Goal: Transaction & Acquisition: Book appointment/travel/reservation

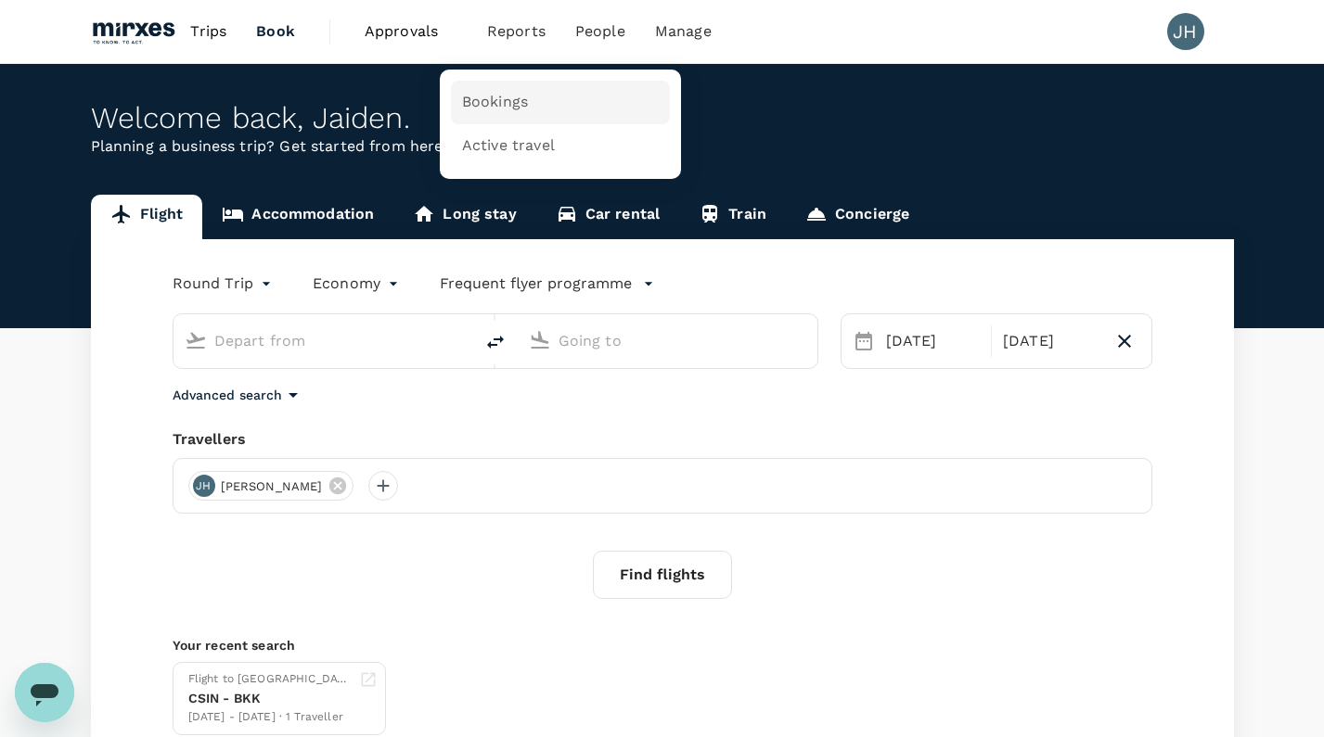
type input "[GEOGRAPHIC_DATA], [GEOGRAPHIC_DATA] (any)"
type input "Suvarnabhumi Intl (BKK)"
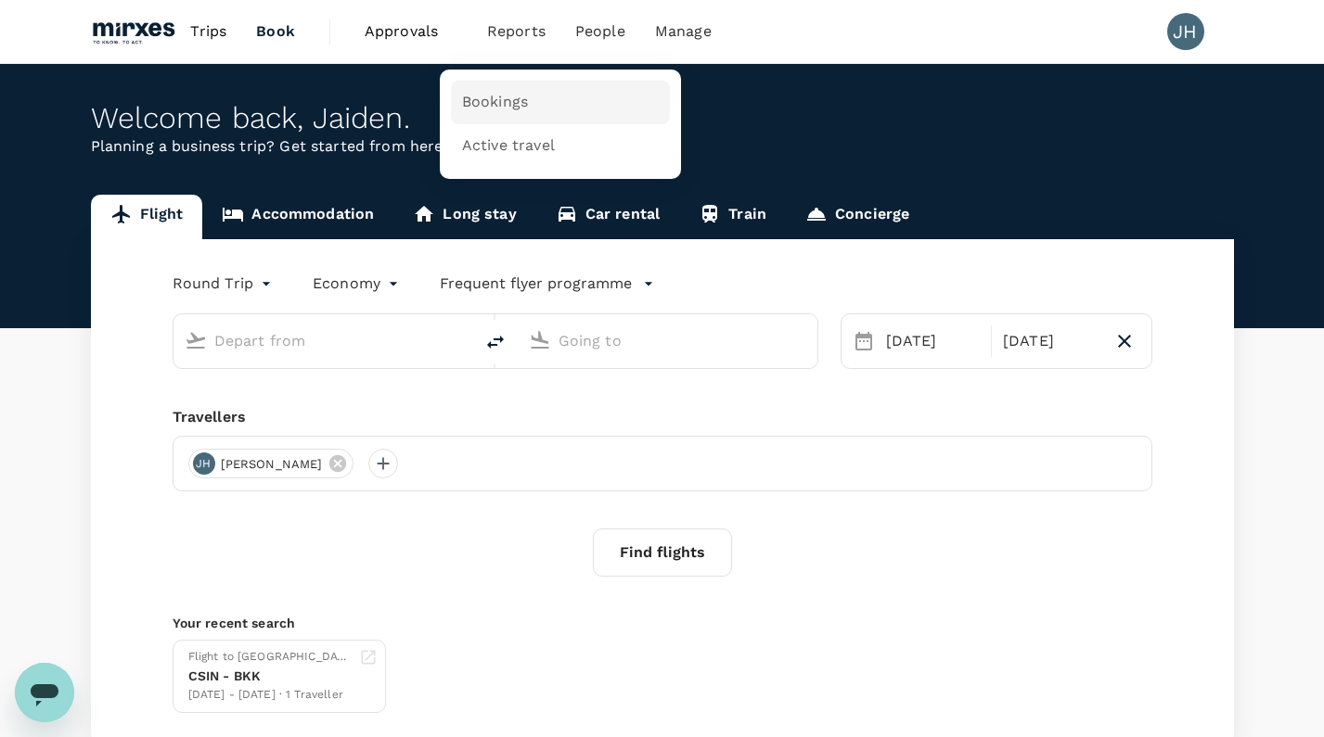
click at [497, 105] on span "Bookings" at bounding box center [495, 102] width 66 height 21
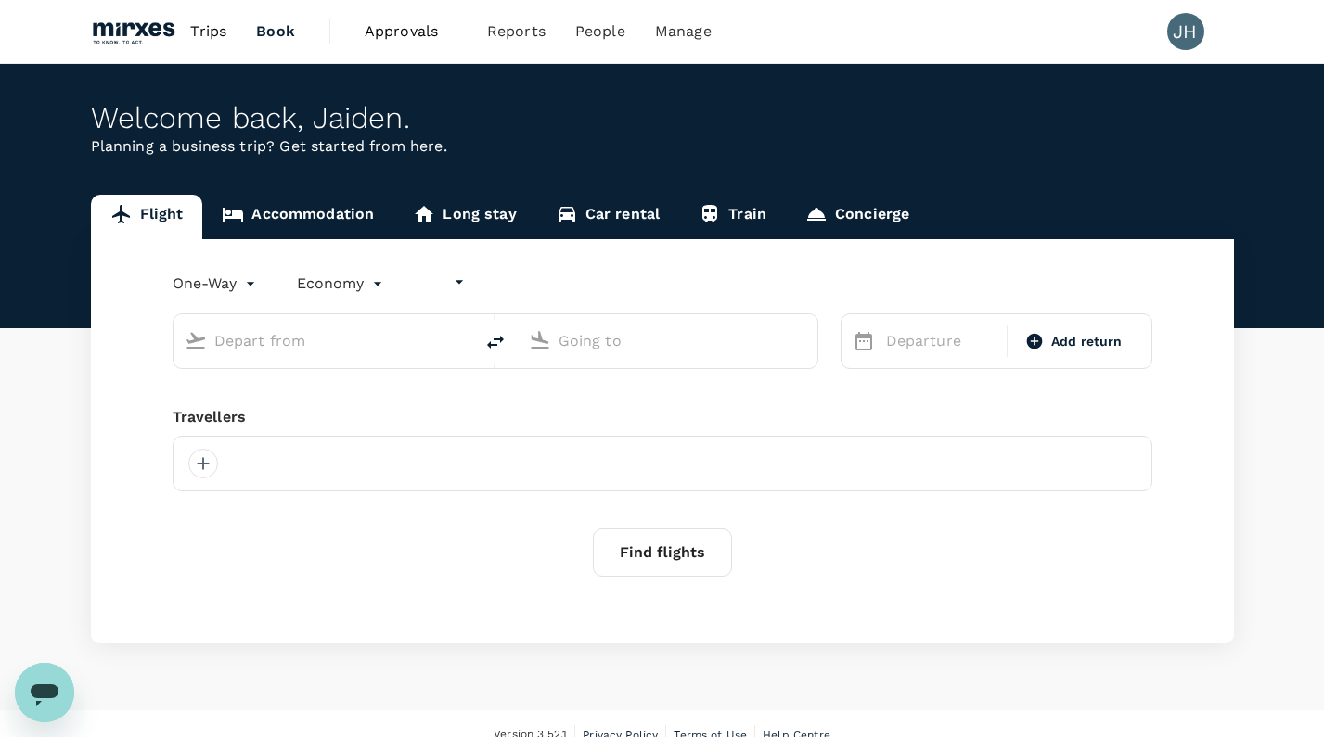
type input "undefined, undefined (any)"
type input "roundtrip"
type input "[GEOGRAPHIC_DATA], [GEOGRAPHIC_DATA] (any)"
type input "Suvarnabhumi Intl (BKK)"
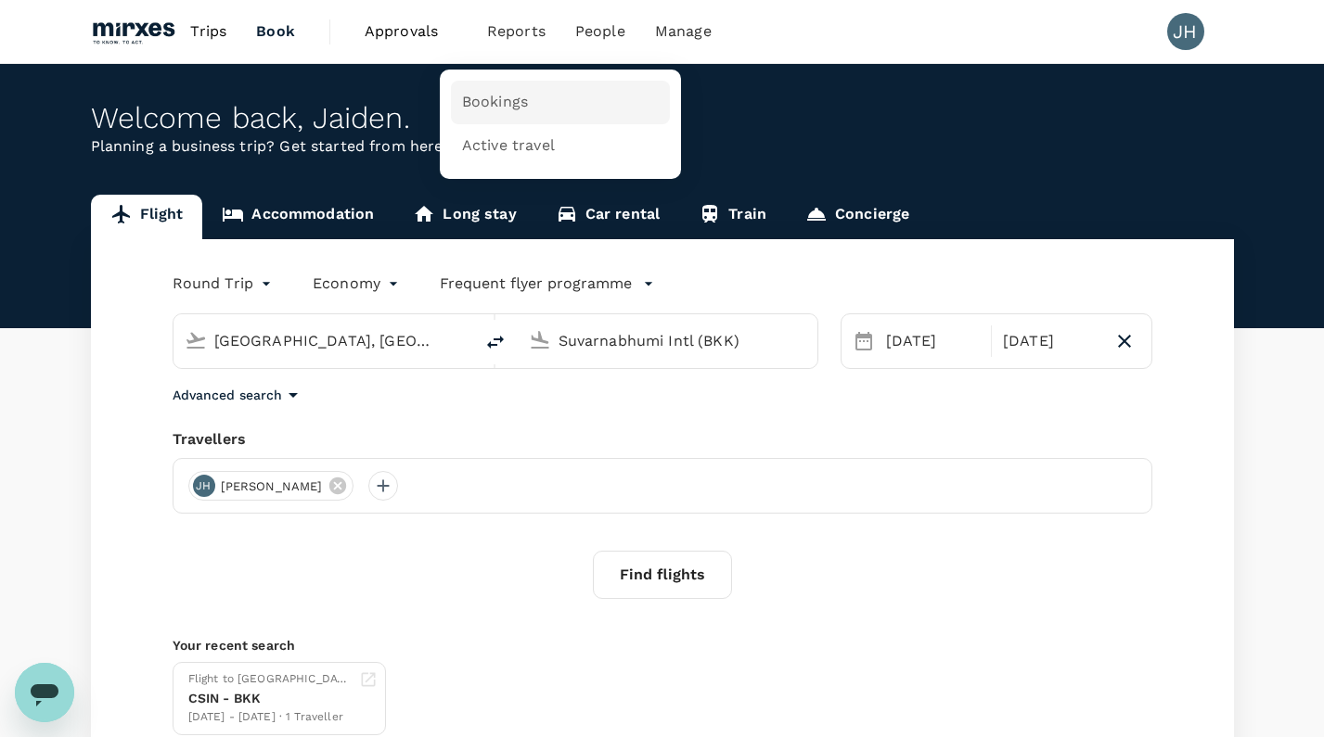
click at [484, 116] on link "Bookings" at bounding box center [560, 103] width 219 height 44
